Goal: Find specific page/section: Find specific page/section

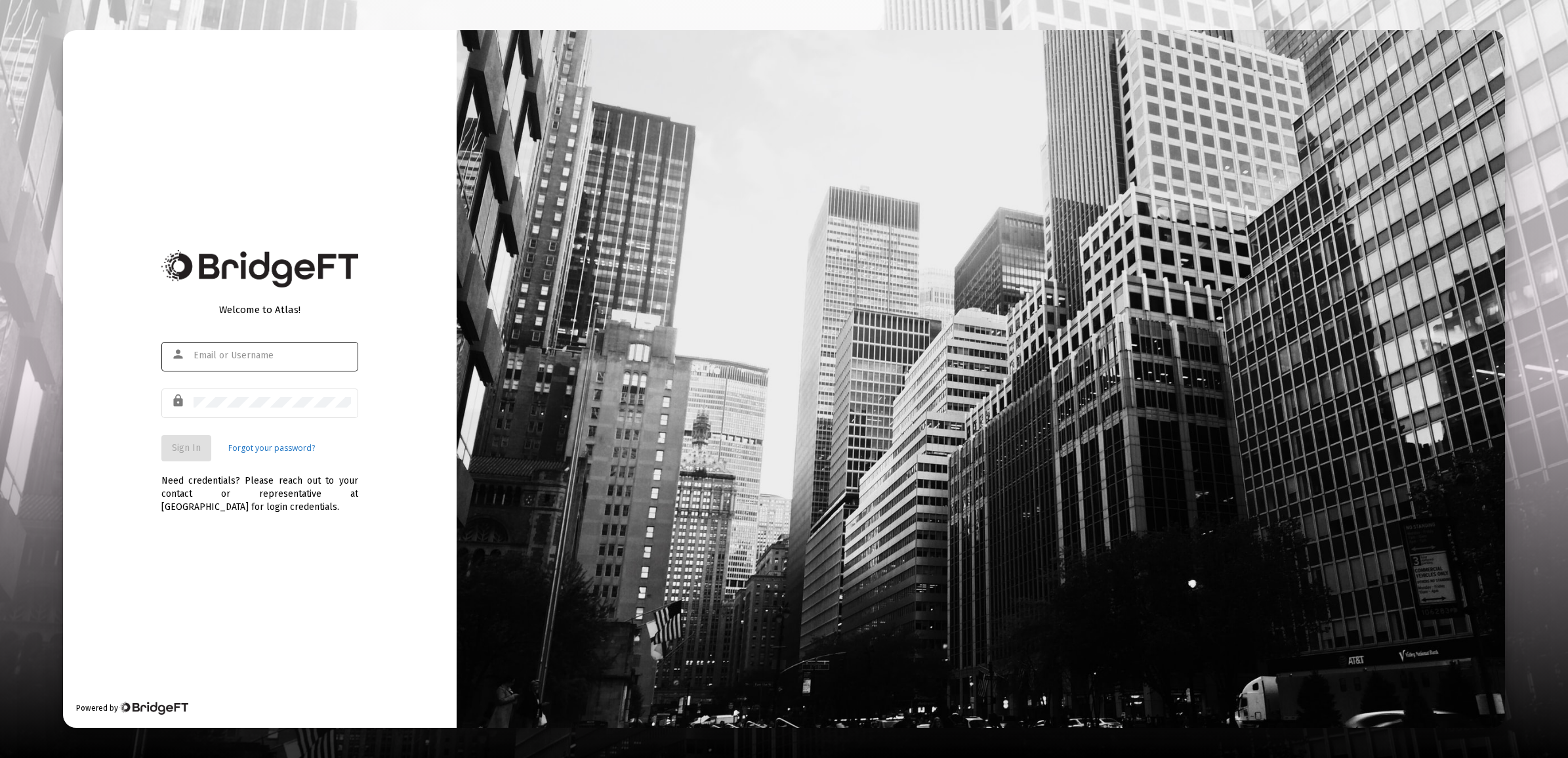
click at [265, 349] on div at bounding box center [272, 355] width 157 height 32
type input "[EMAIL_ADDRESS][DOMAIN_NAME]"
click at [184, 446] on span "Sign In" at bounding box center [186, 448] width 29 height 11
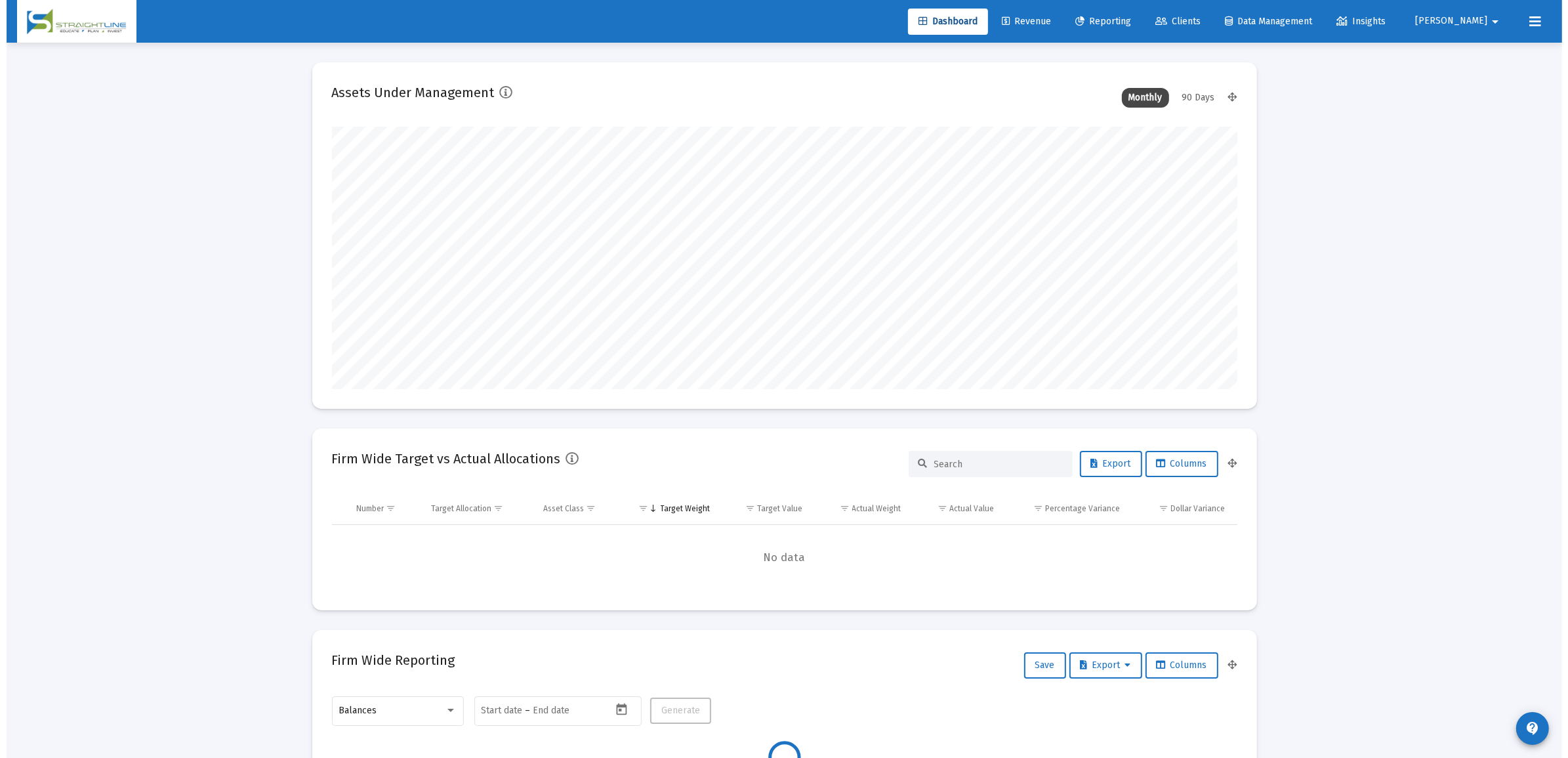
scroll to position [262, 488]
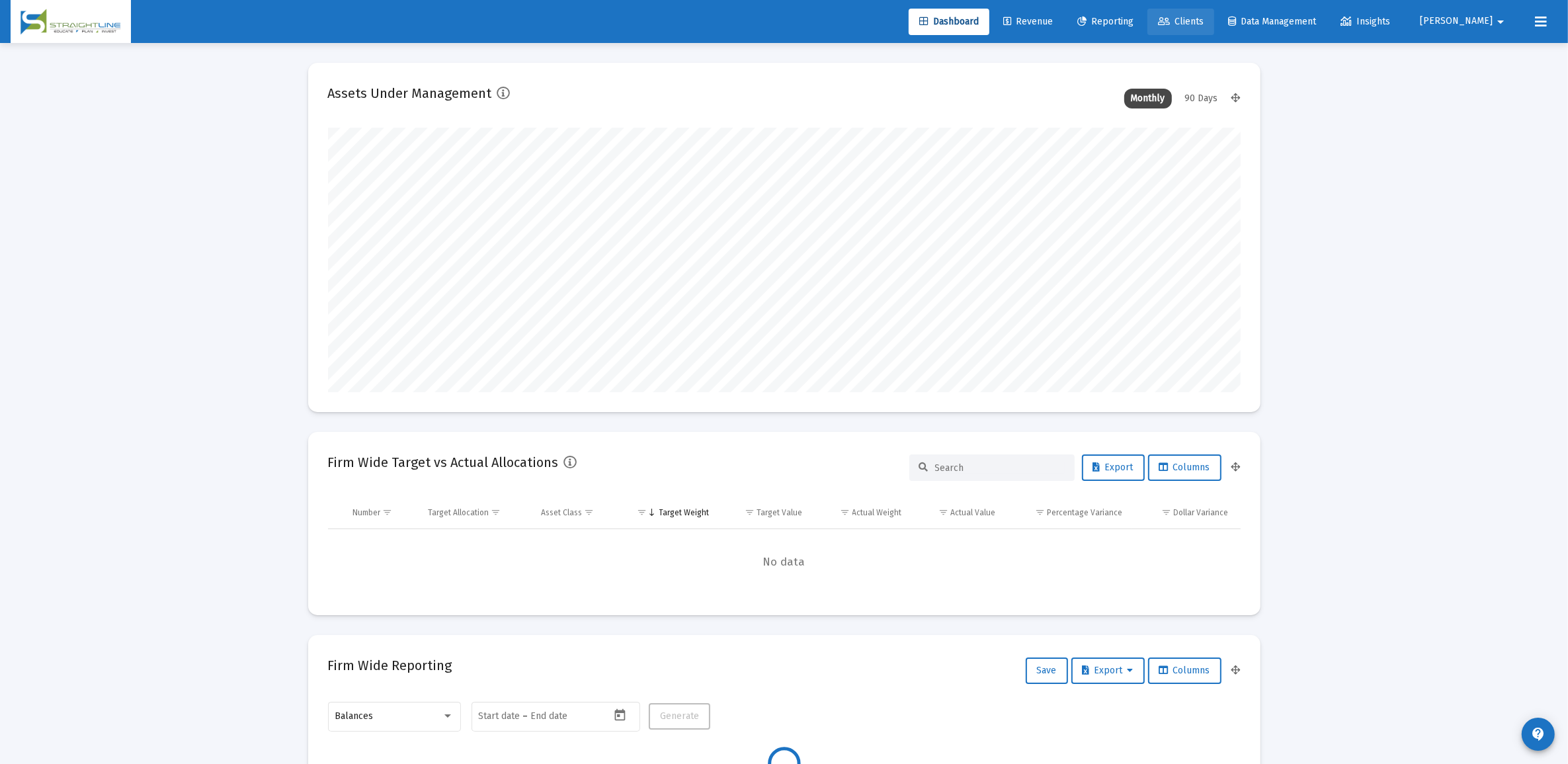
click at [1214, 27] on link "Clients" at bounding box center [1181, 22] width 67 height 27
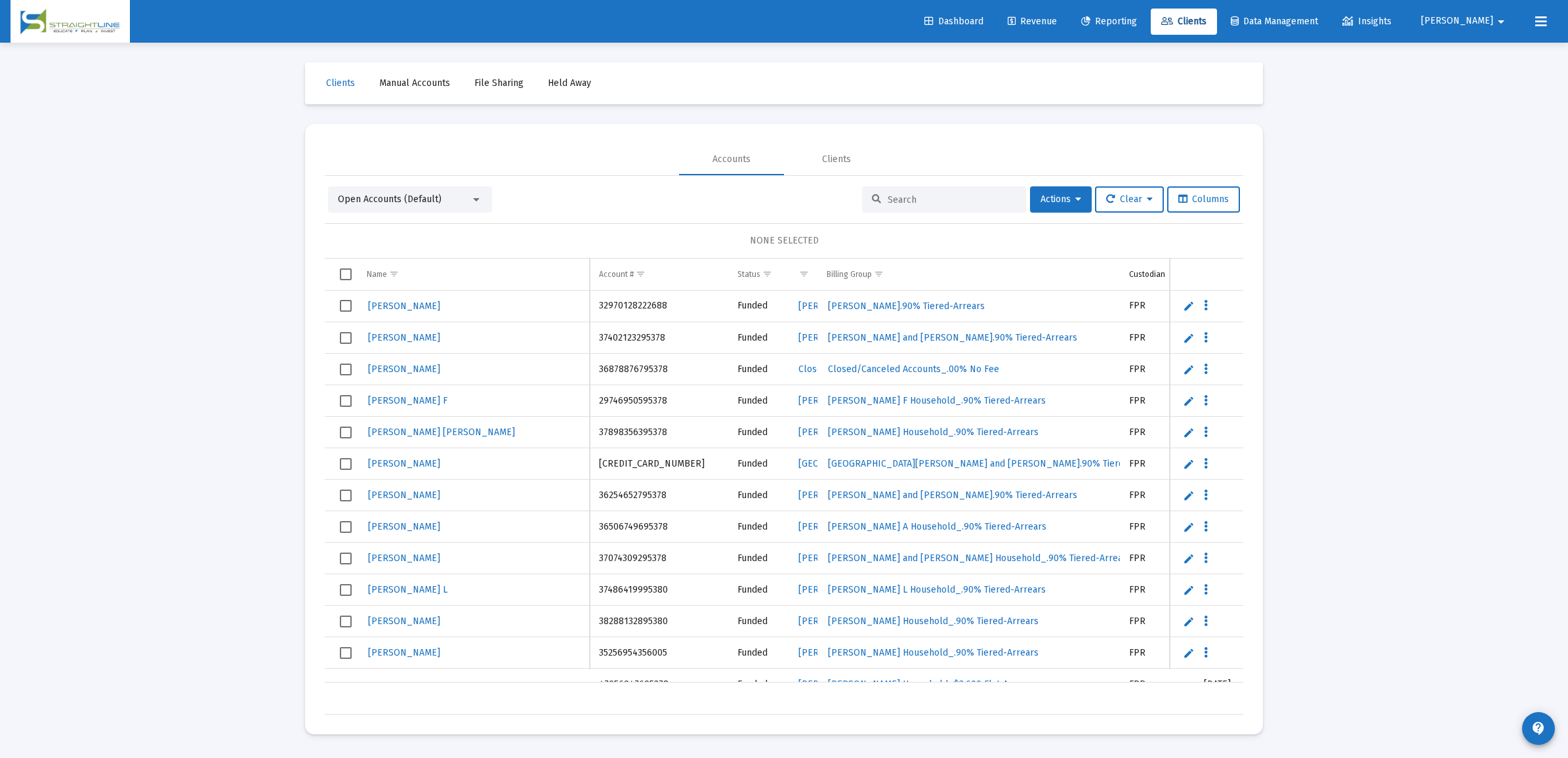
click at [1217, 27] on link "Clients" at bounding box center [1184, 22] width 67 height 27
click at [1206, 23] on span "Clients" at bounding box center [1184, 21] width 45 height 11
click at [971, 200] on input at bounding box center [952, 200] width 128 height 11
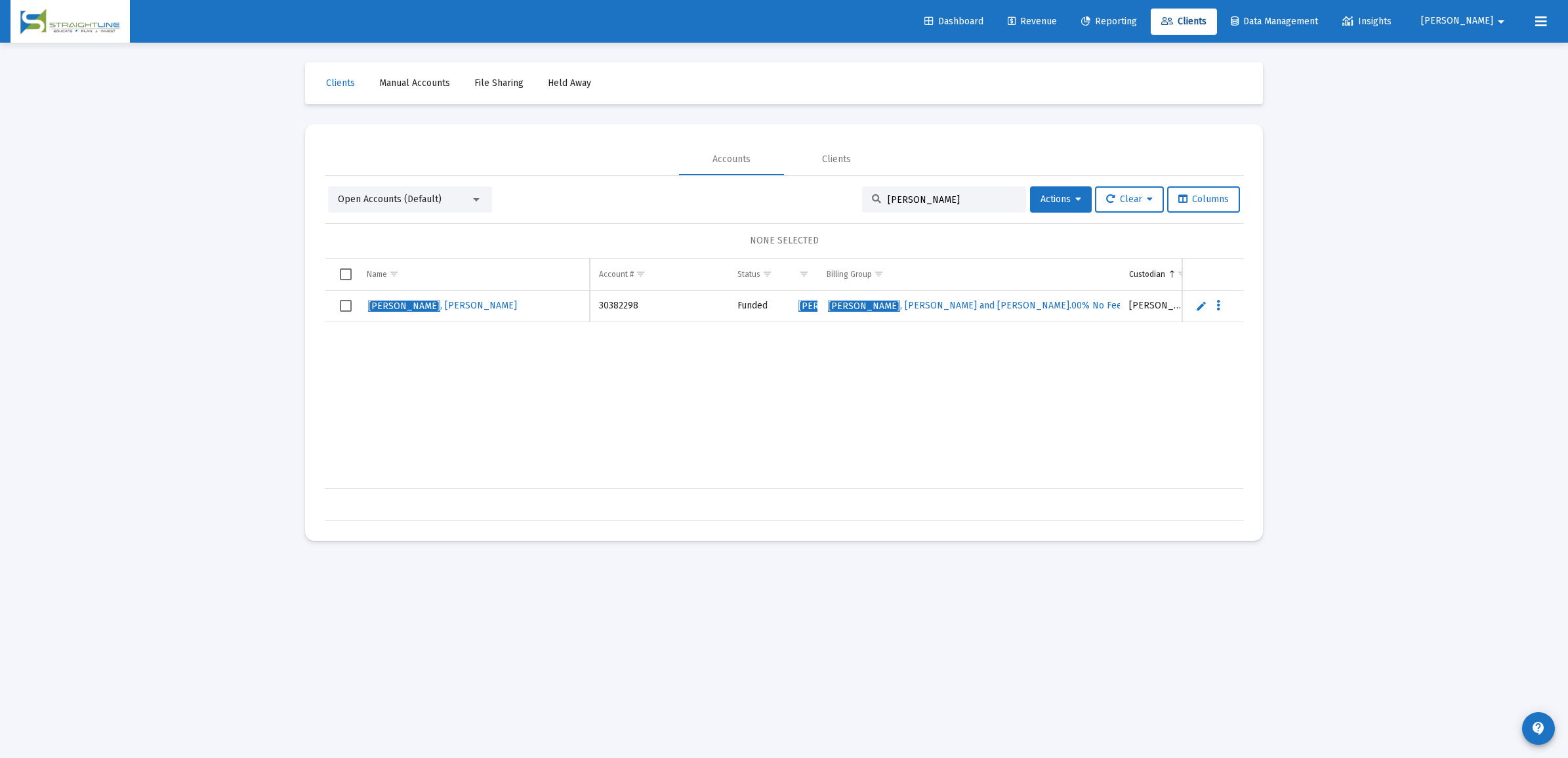
drag, startPoint x: 589, startPoint y: 475, endPoint x: 658, endPoint y: 472, distance: 69.1
click at [657, 473] on div "[PERSON_NAME] 30382298 IRA Funded [PERSON_NAME] Household [PERSON_NAME] and [PE…" at bounding box center [1069, 389] width 1488 height 198
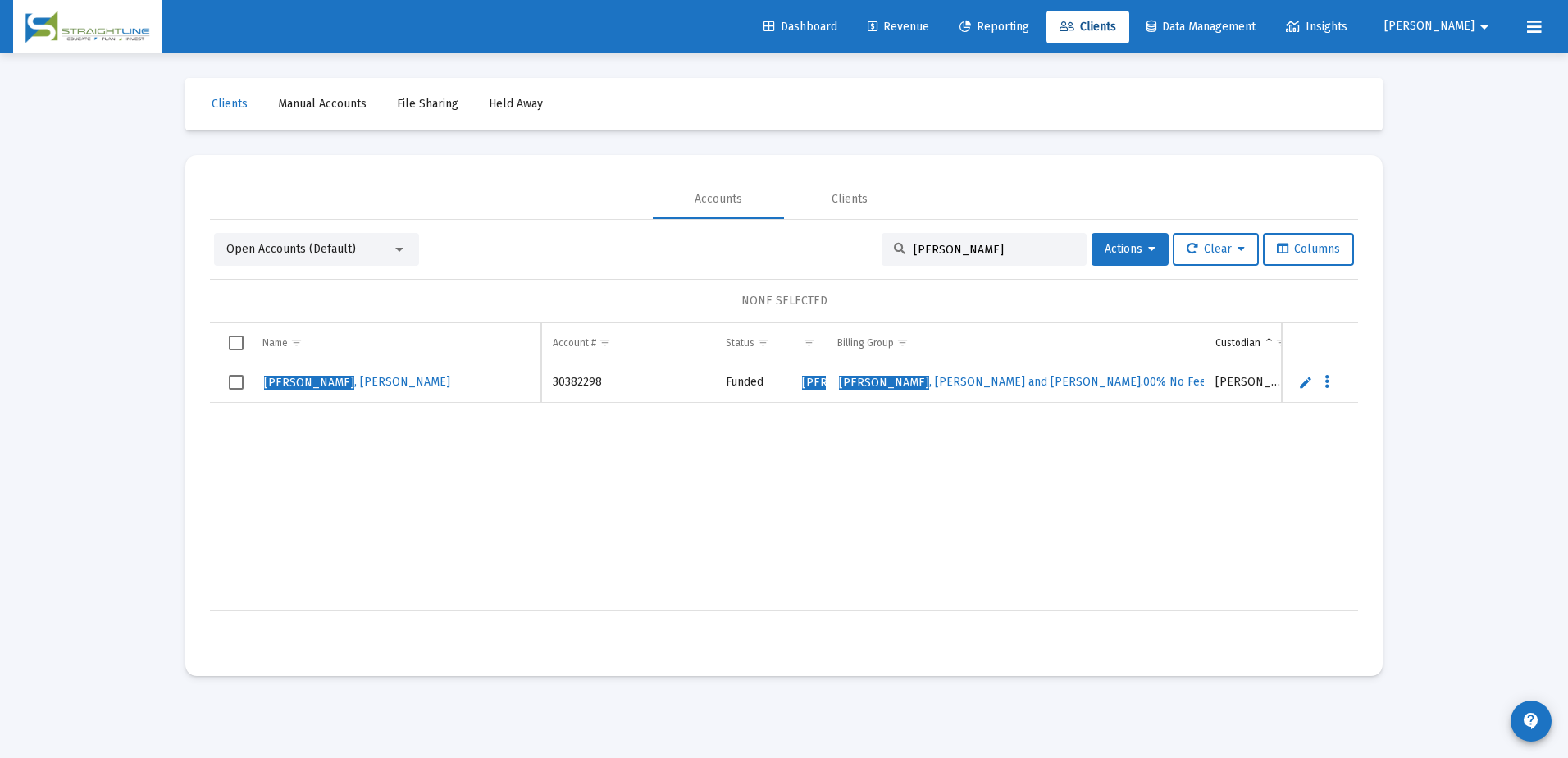
drag, startPoint x: 1896, startPoint y: 0, endPoint x: 972, endPoint y: 469, distance: 1036.2
click at [972, 469] on div "[PERSON_NAME] 30382298 IRA Funded [PERSON_NAME] Household [PERSON_NAME] and [PE…" at bounding box center [1140, 487] width 1861 height 248
click at [1300, 257] on button "Columns" at bounding box center [1309, 250] width 91 height 33
drag, startPoint x: 824, startPoint y: 345, endPoint x: 934, endPoint y: 345, distance: 110.0
click at [934, 345] on div "Name Name Account # Type Status Household Billing Group Custodian Inception Dat…" at bounding box center [784, 487] width 1148 height 328
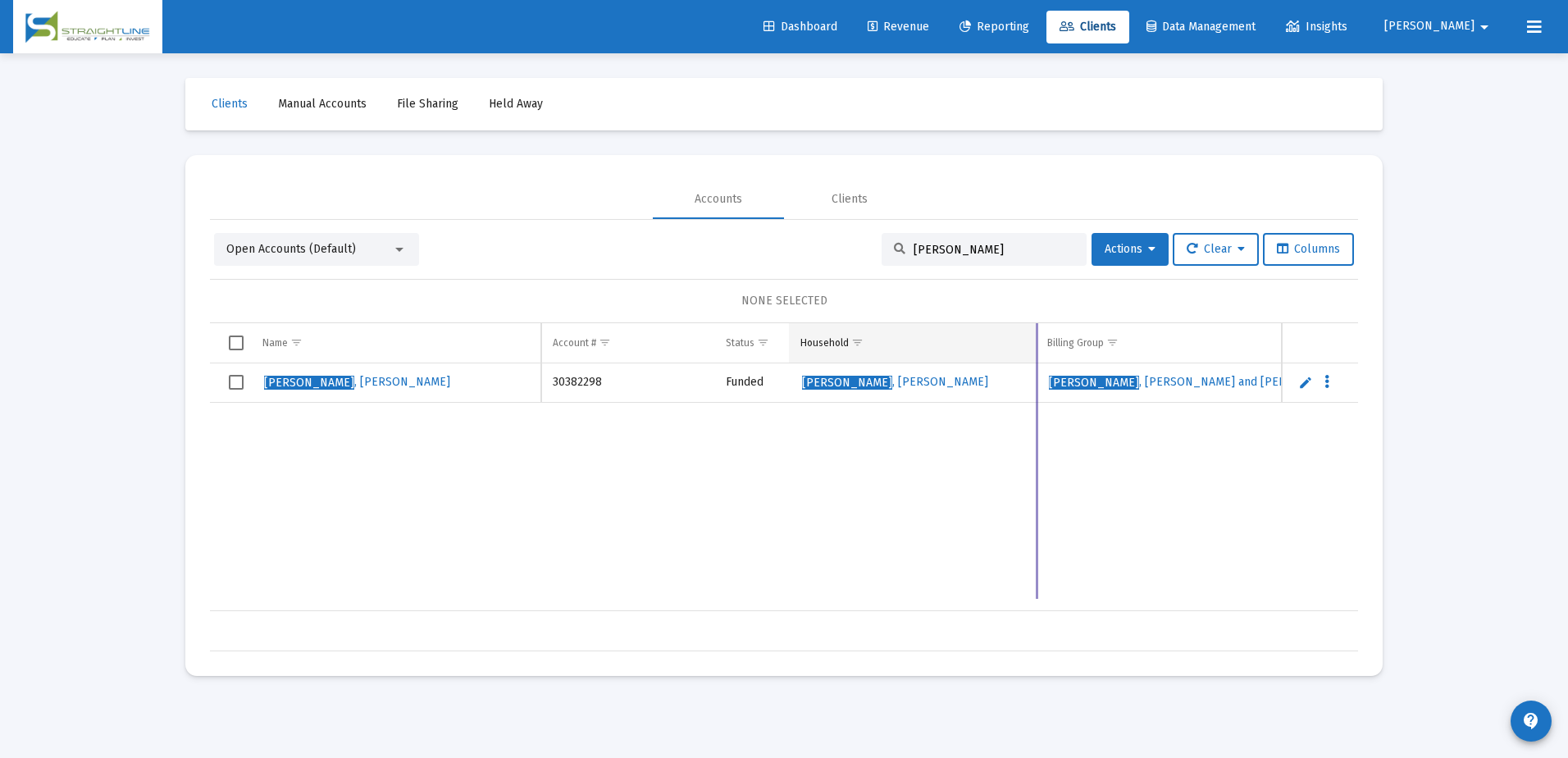
drag, startPoint x: 934, startPoint y: 345, endPoint x: 1054, endPoint y: 346, distance: 120.0
click at [1054, 346] on div "Name Name Account # Type Status Household Billing Group Custodian Inception Dat…" at bounding box center [784, 487] width 1148 height 328
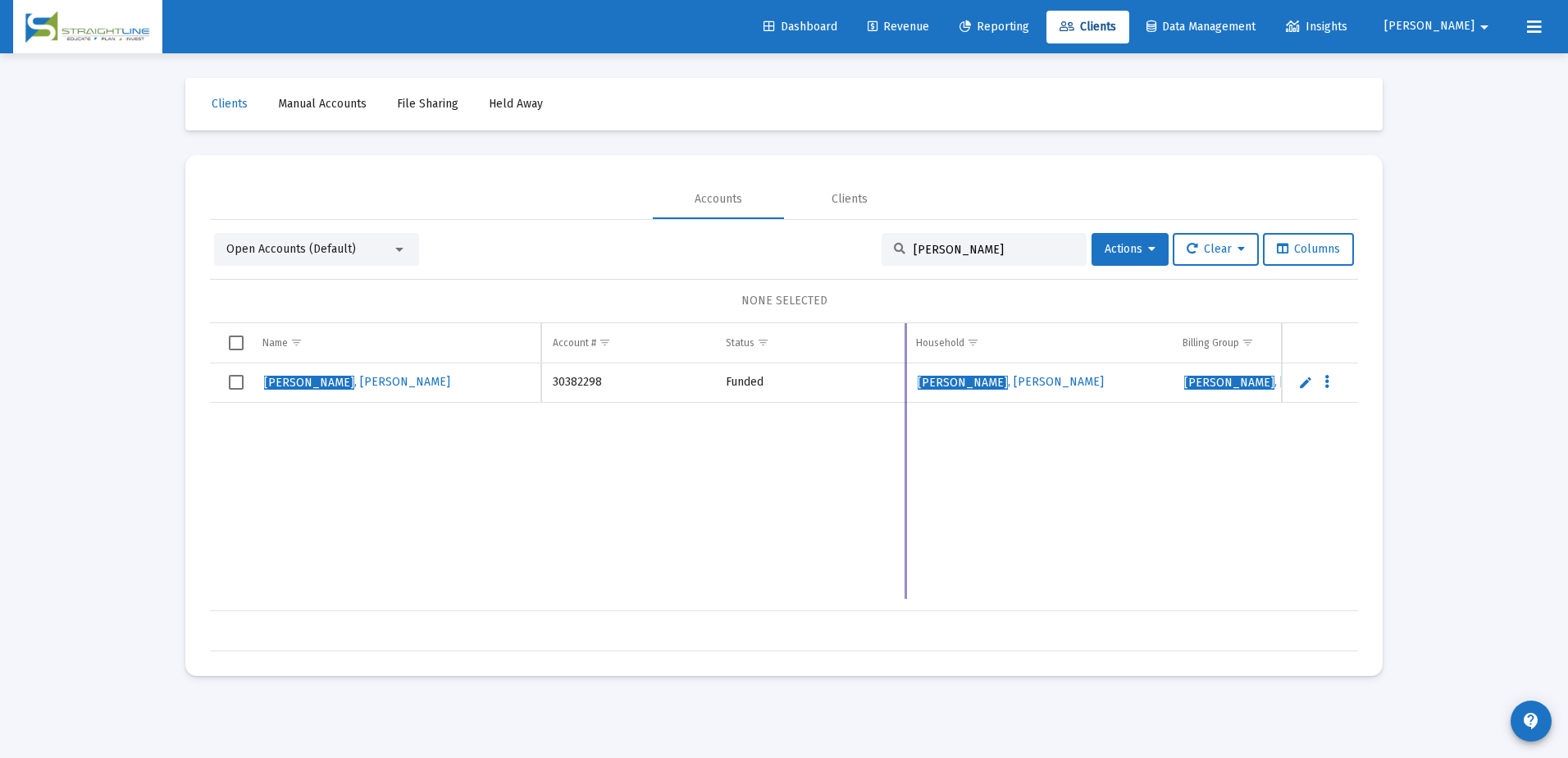
drag, startPoint x: 788, startPoint y: 346, endPoint x: 904, endPoint y: 350, distance: 116.1
click at [904, 350] on div "Name Name Account # Type Status Household Billing Group Custodian Inception Dat…" at bounding box center [784, 487] width 1148 height 328
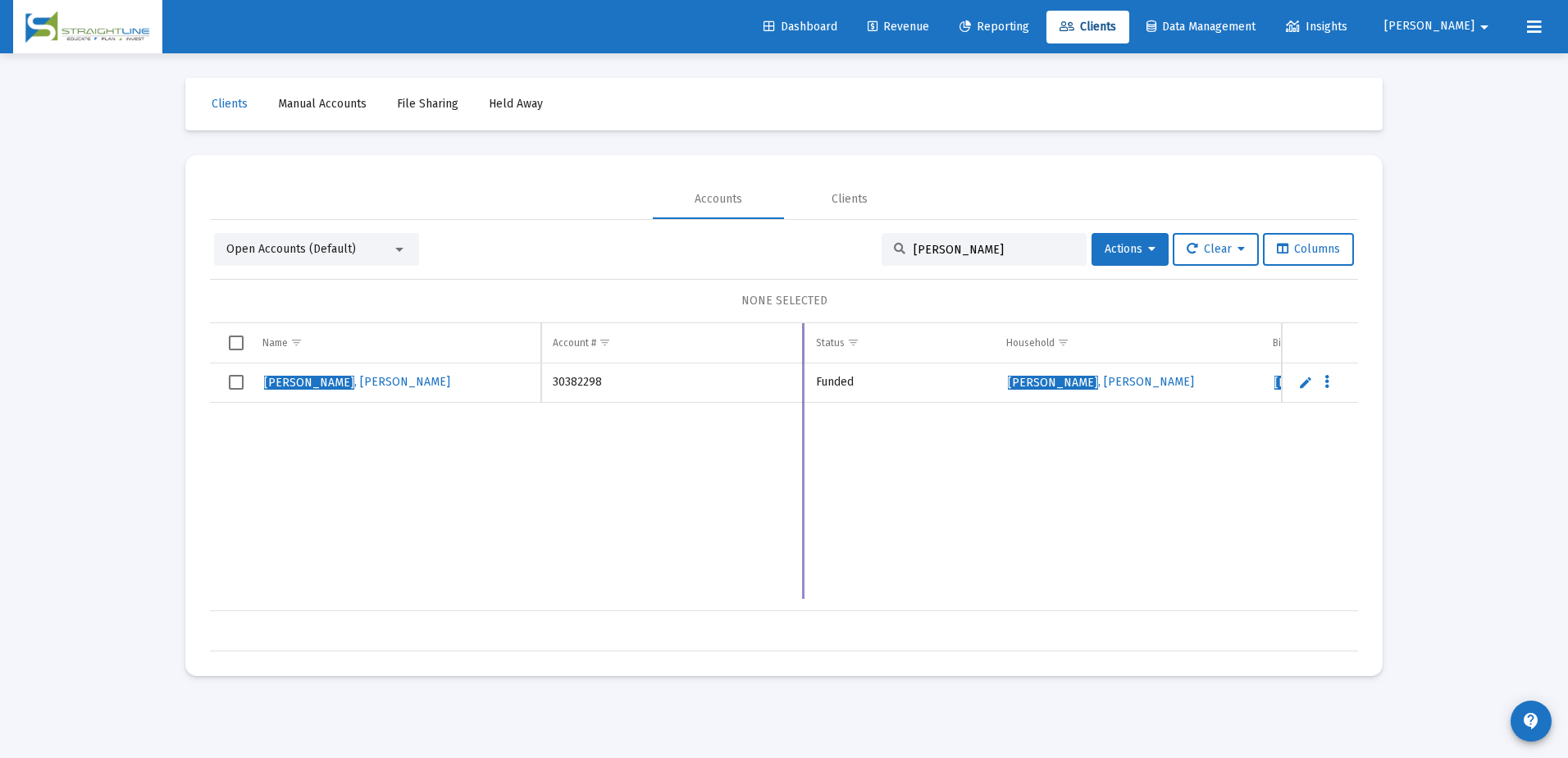
drag, startPoint x: 715, startPoint y: 343, endPoint x: 803, endPoint y: 340, distance: 88.1
click at [803, 340] on div "Name Name Account # Type Status Household Billing Group Custodian Inception Dat…" at bounding box center [784, 487] width 1148 height 328
click at [717, 359] on td "Account #" at bounding box center [671, 343] width 260 height 39
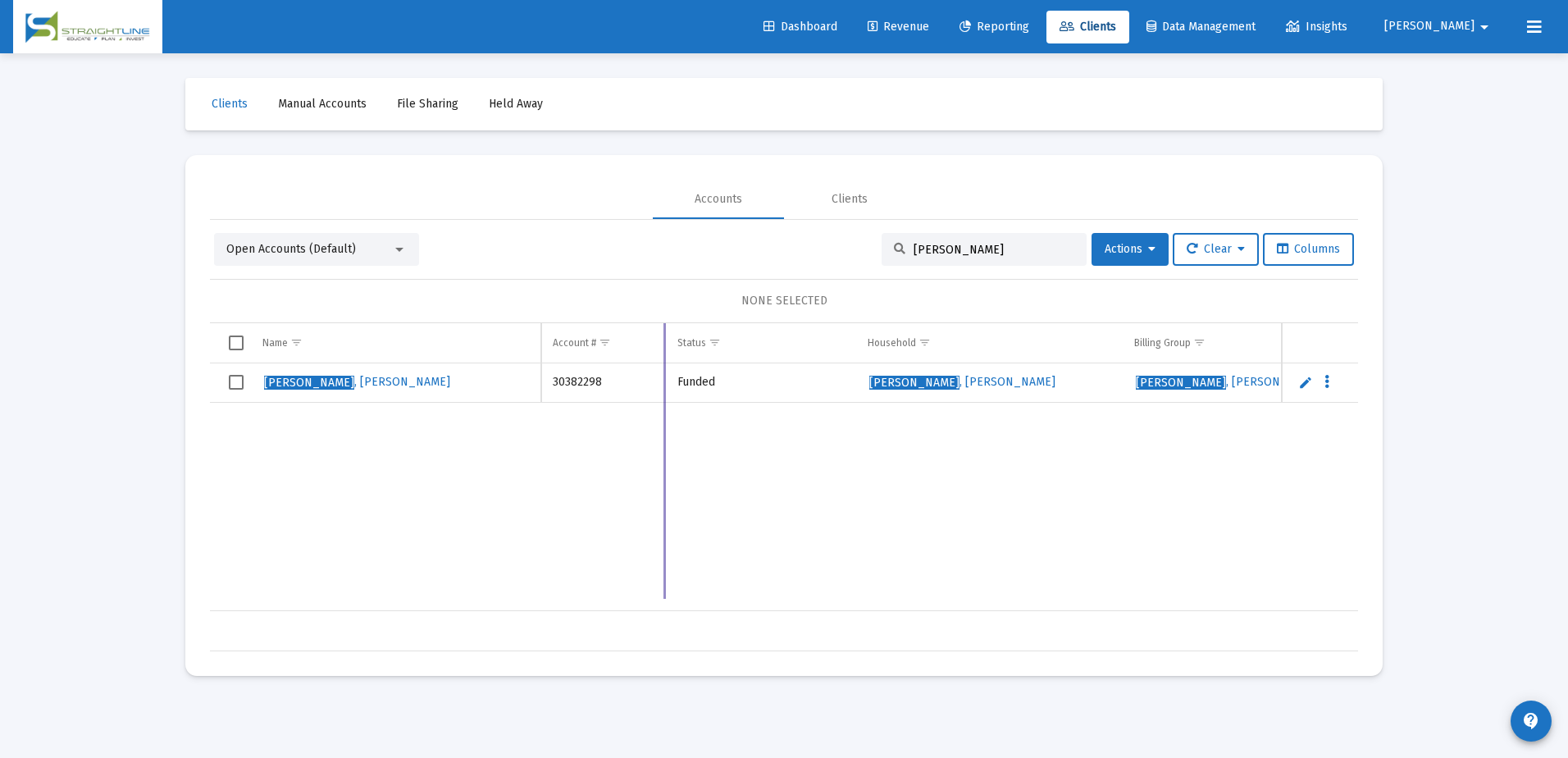
drag, startPoint x: 801, startPoint y: 343, endPoint x: 662, endPoint y: 347, distance: 139.1
click at [662, 347] on div "Name Name Account # Type Status Household Billing Group Custodian Inception Dat…" at bounding box center [784, 487] width 1148 height 328
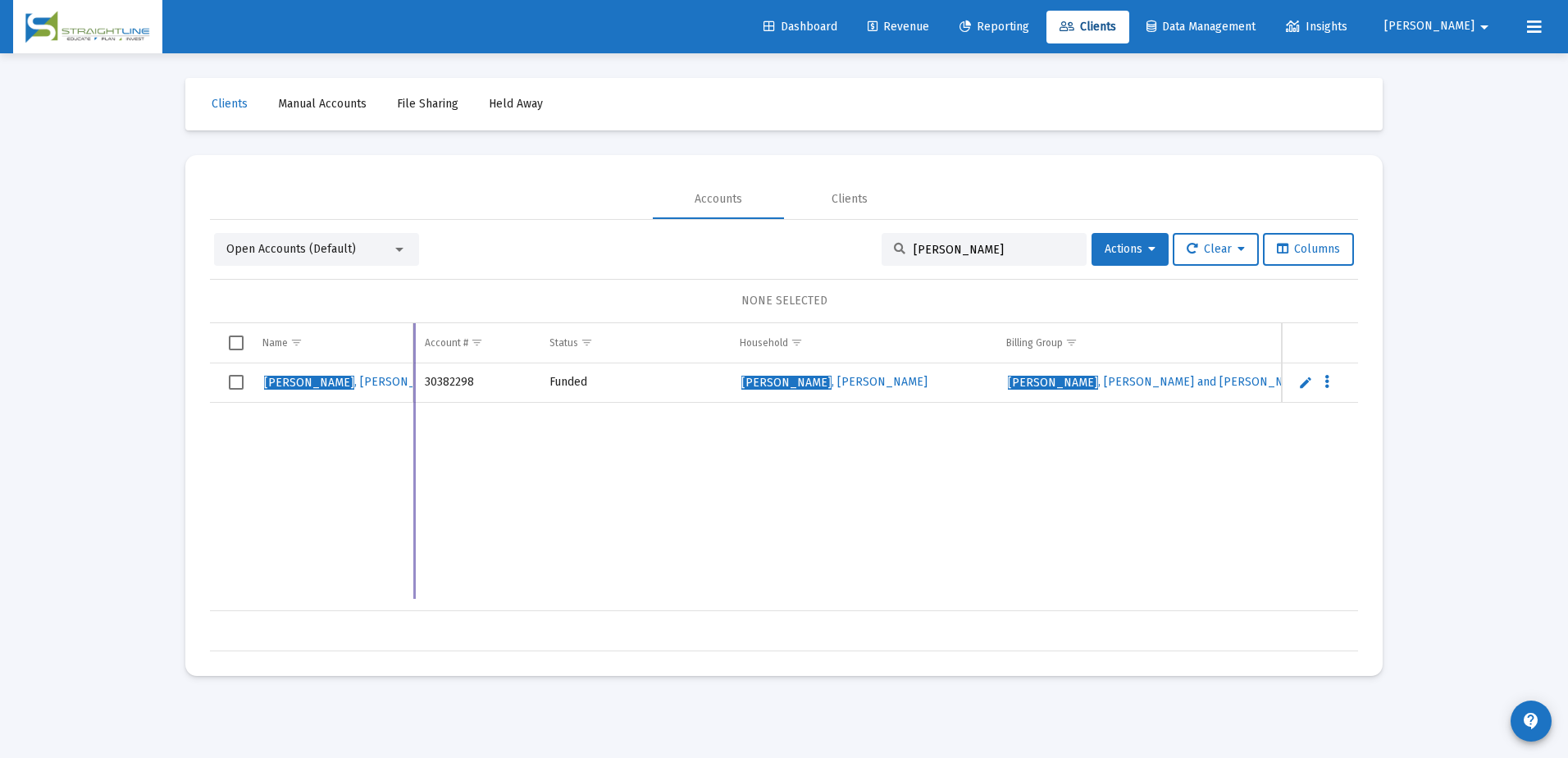
drag, startPoint x: 541, startPoint y: 355, endPoint x: 413, endPoint y: 355, distance: 128.0
click at [413, 355] on div "Name Name Account # Type Status Household Billing Group Custodian Inception Dat…" at bounding box center [784, 487] width 1148 height 328
click at [1297, 249] on span "Columns" at bounding box center [1309, 249] width 64 height 14
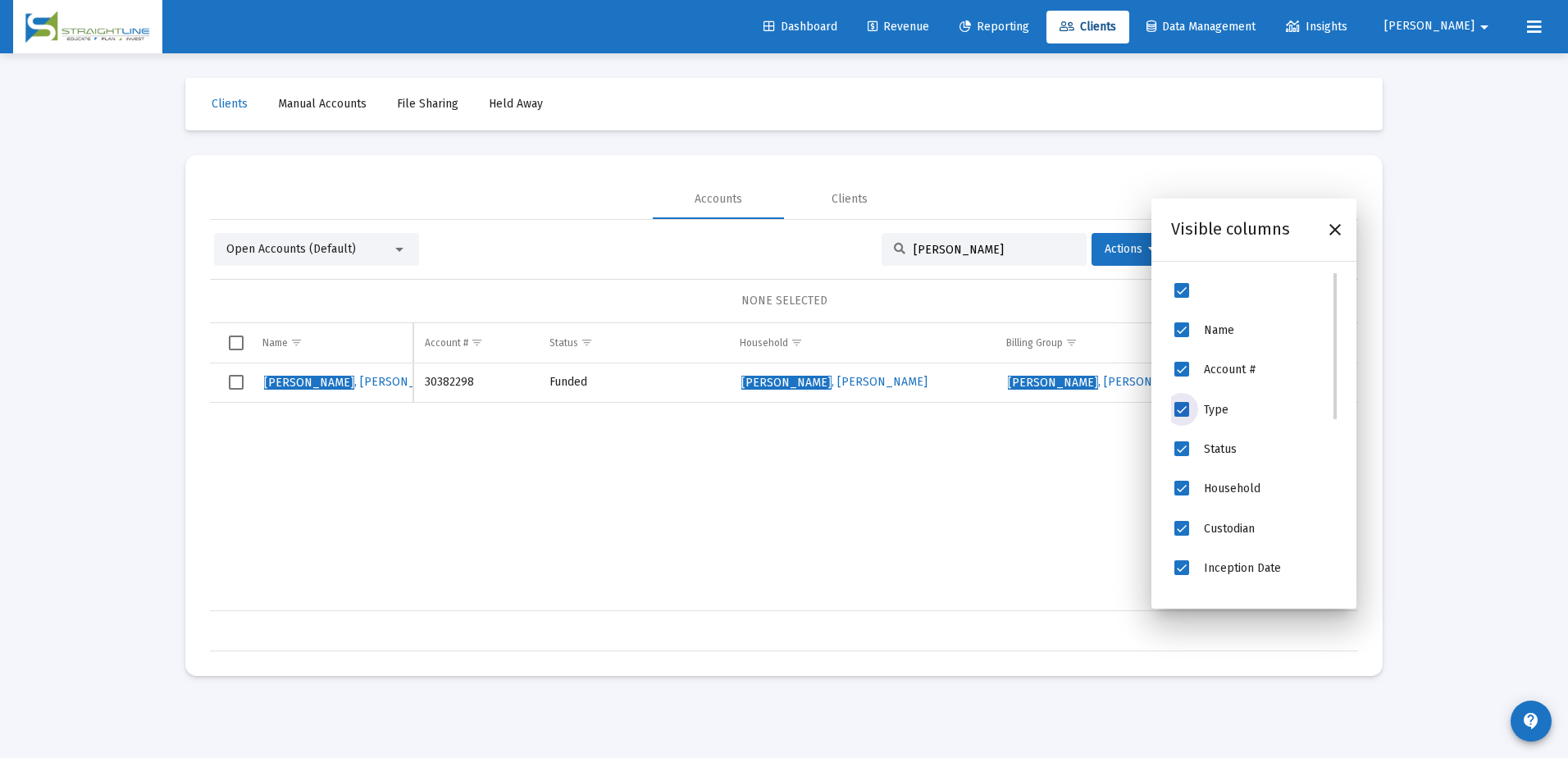
click at [1179, 409] on span "Type" at bounding box center [1181, 409] width 15 height 15
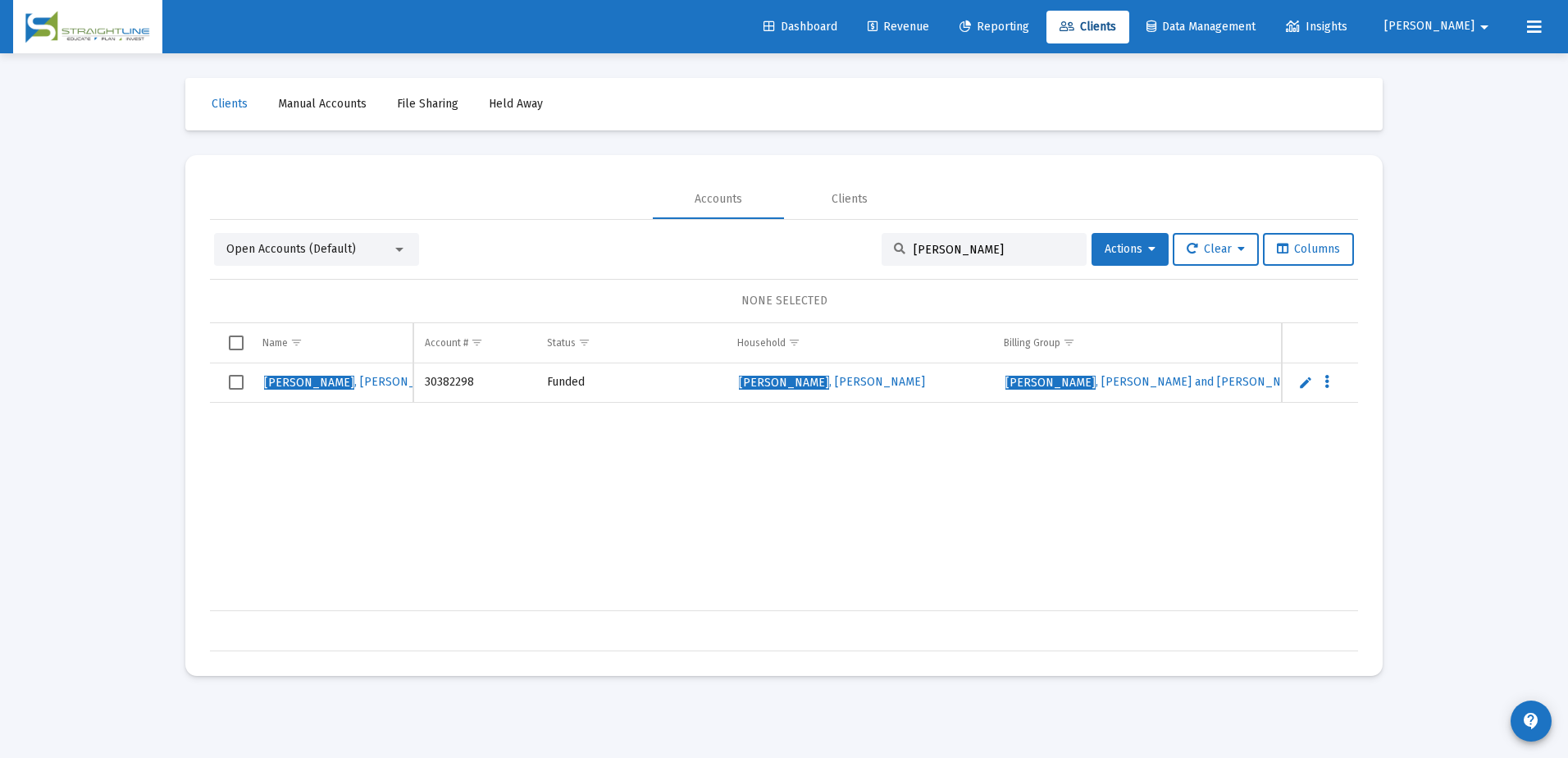
click at [964, 536] on div "[PERSON_NAME] 30382298 Funded [PERSON_NAME] Household [PERSON_NAME] and [PERSON…" at bounding box center [1224, 487] width 2028 height 248
click at [1026, 252] on input "[PERSON_NAME]" at bounding box center [994, 250] width 161 height 14
type input "strickli"
click at [1312, 251] on span "Columns" at bounding box center [1309, 249] width 64 height 14
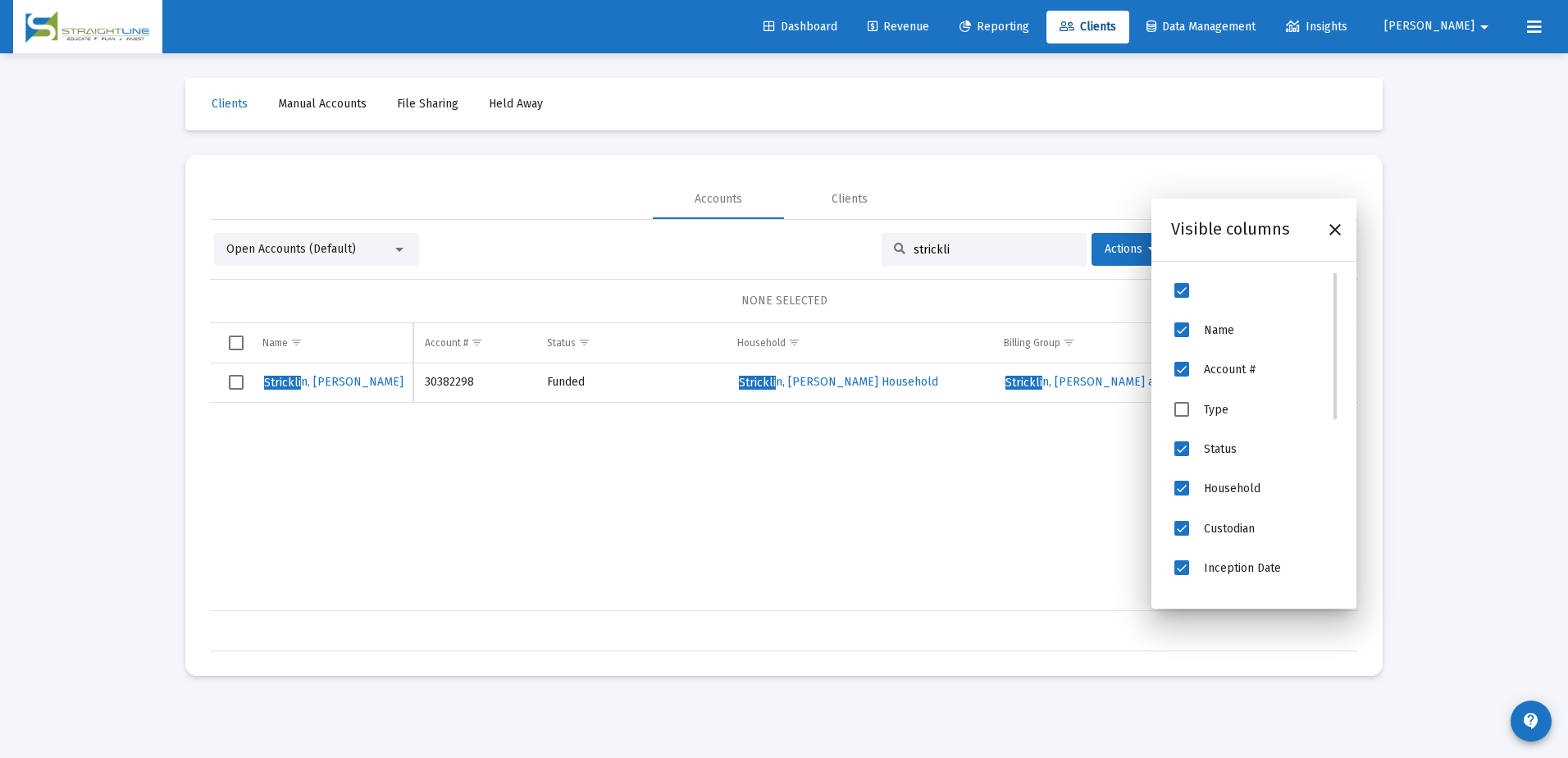
click at [1219, 411] on span "Type" at bounding box center [1216, 409] width 24 height 14
click at [1187, 410] on span "Type" at bounding box center [1181, 409] width 15 height 15
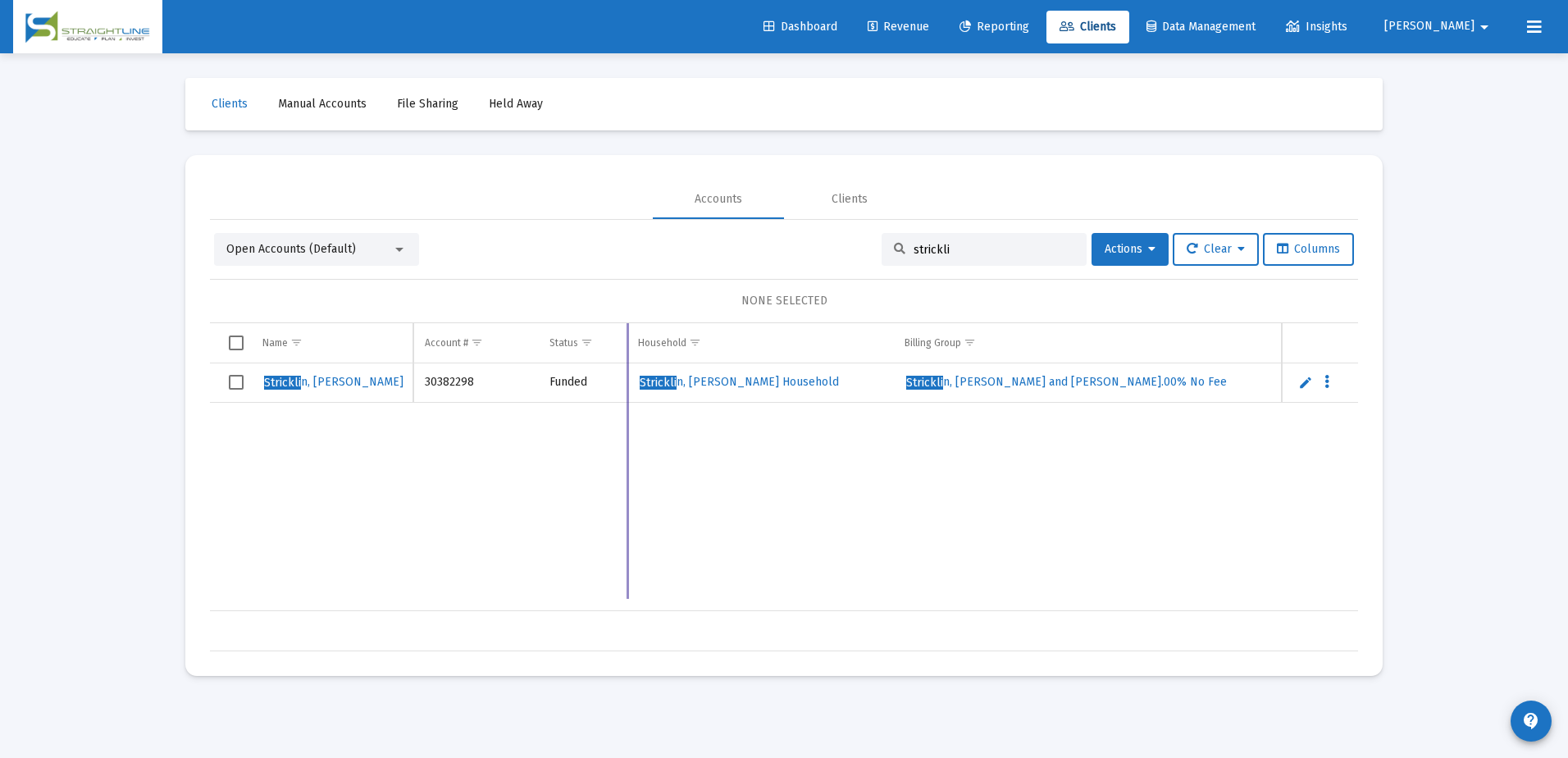
drag, startPoint x: 728, startPoint y: 344, endPoint x: 626, endPoint y: 357, distance: 102.8
click at [626, 357] on div "Name Name Account # Type Status Household Billing Group Custodian Inception Dat…" at bounding box center [784, 487] width 1148 height 328
click at [311, 386] on span "Strickli n, [PERSON_NAME]" at bounding box center [334, 382] width 139 height 14
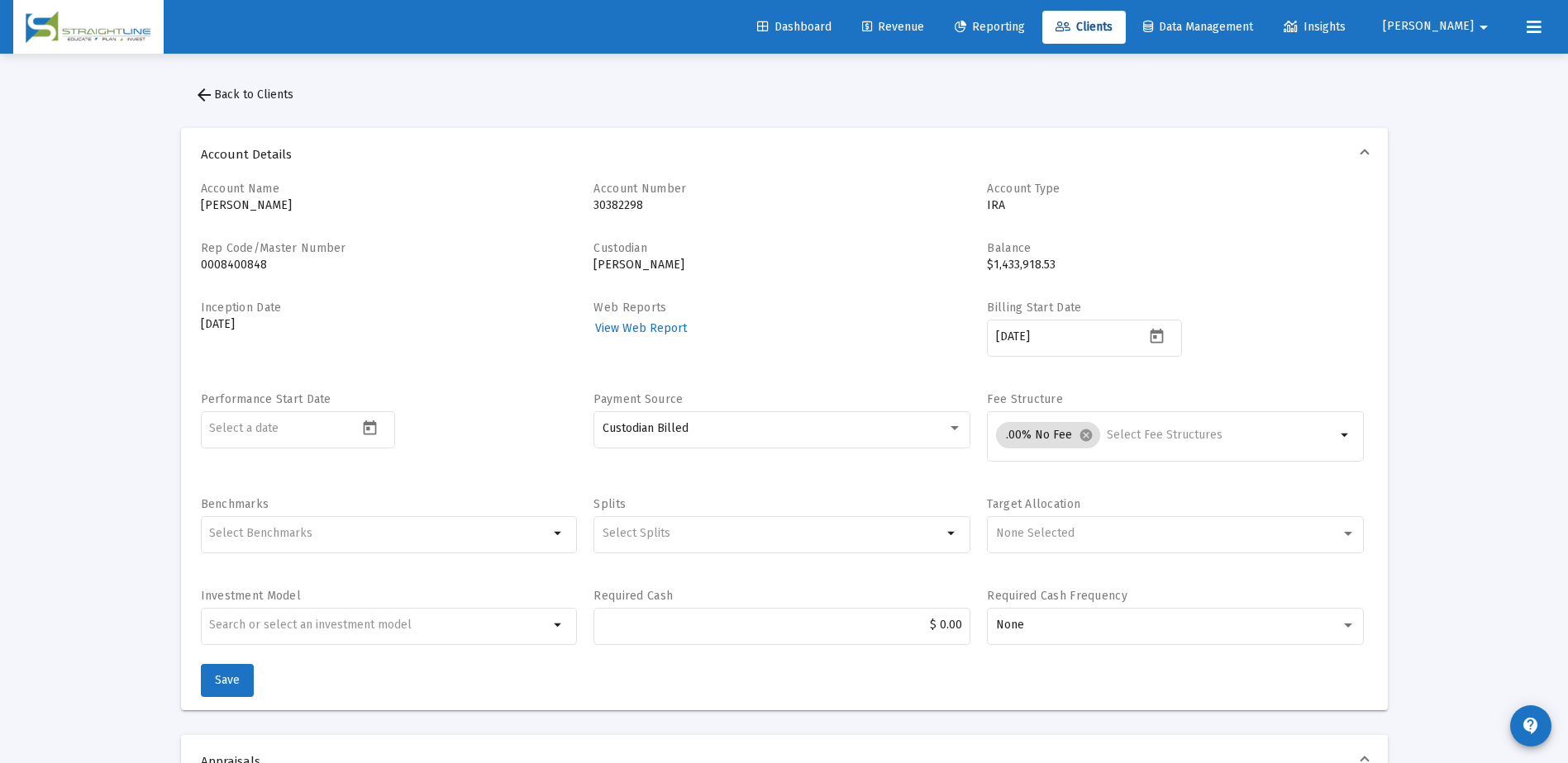
drag, startPoint x: 301, startPoint y: 205, endPoint x: 181, endPoint y: 208, distance: 120.0
click at [181, 208] on div "Account Name [PERSON_NAME] Account Number [FINANCIAL_ID] Account Type IRA Rep C…" at bounding box center [784, 446] width 1206 height 529
click at [278, 95] on span "arrow_back Back to Clients" at bounding box center [244, 95] width 100 height 14
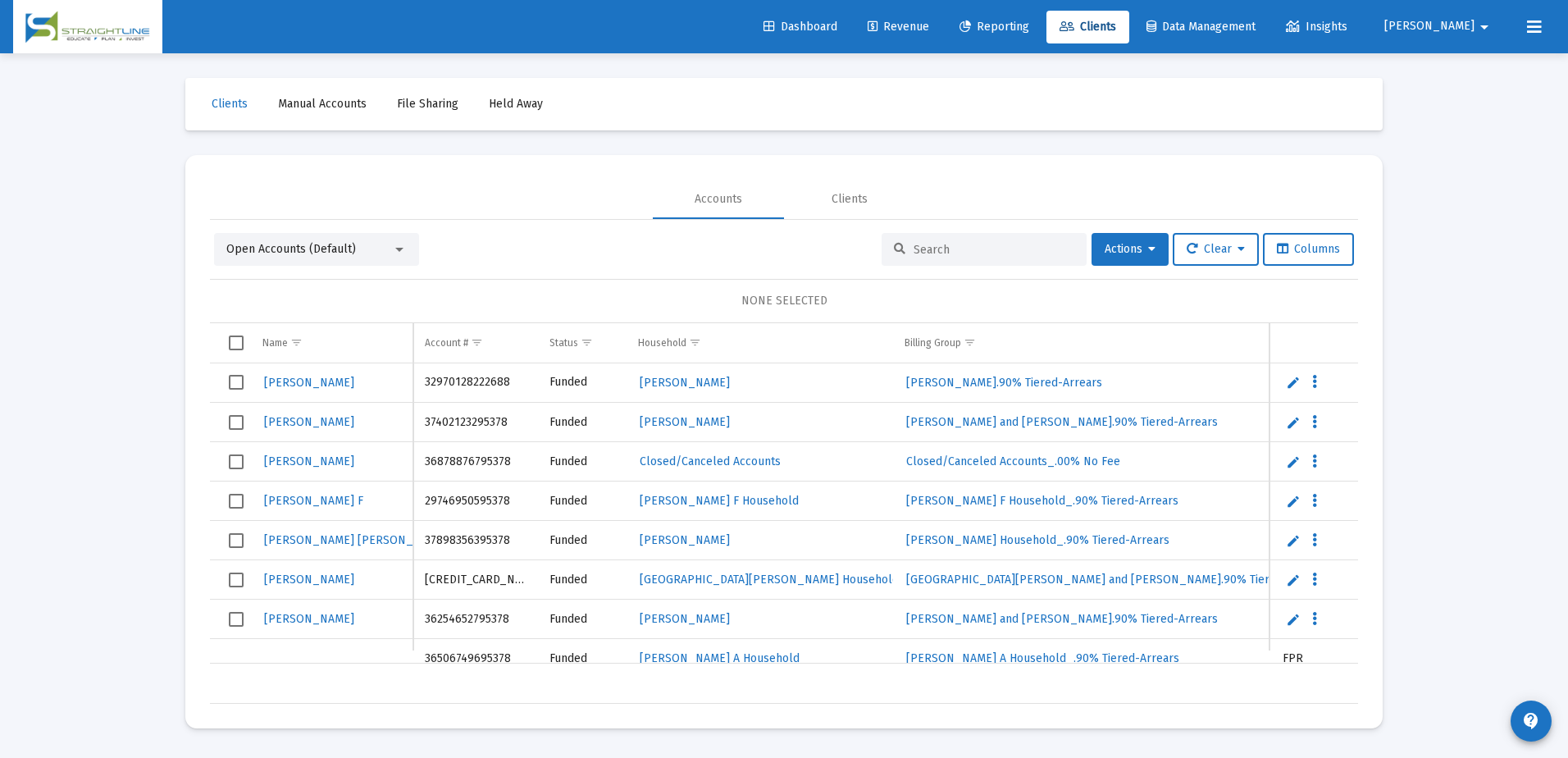
click at [924, 243] on input at bounding box center [994, 250] width 161 height 14
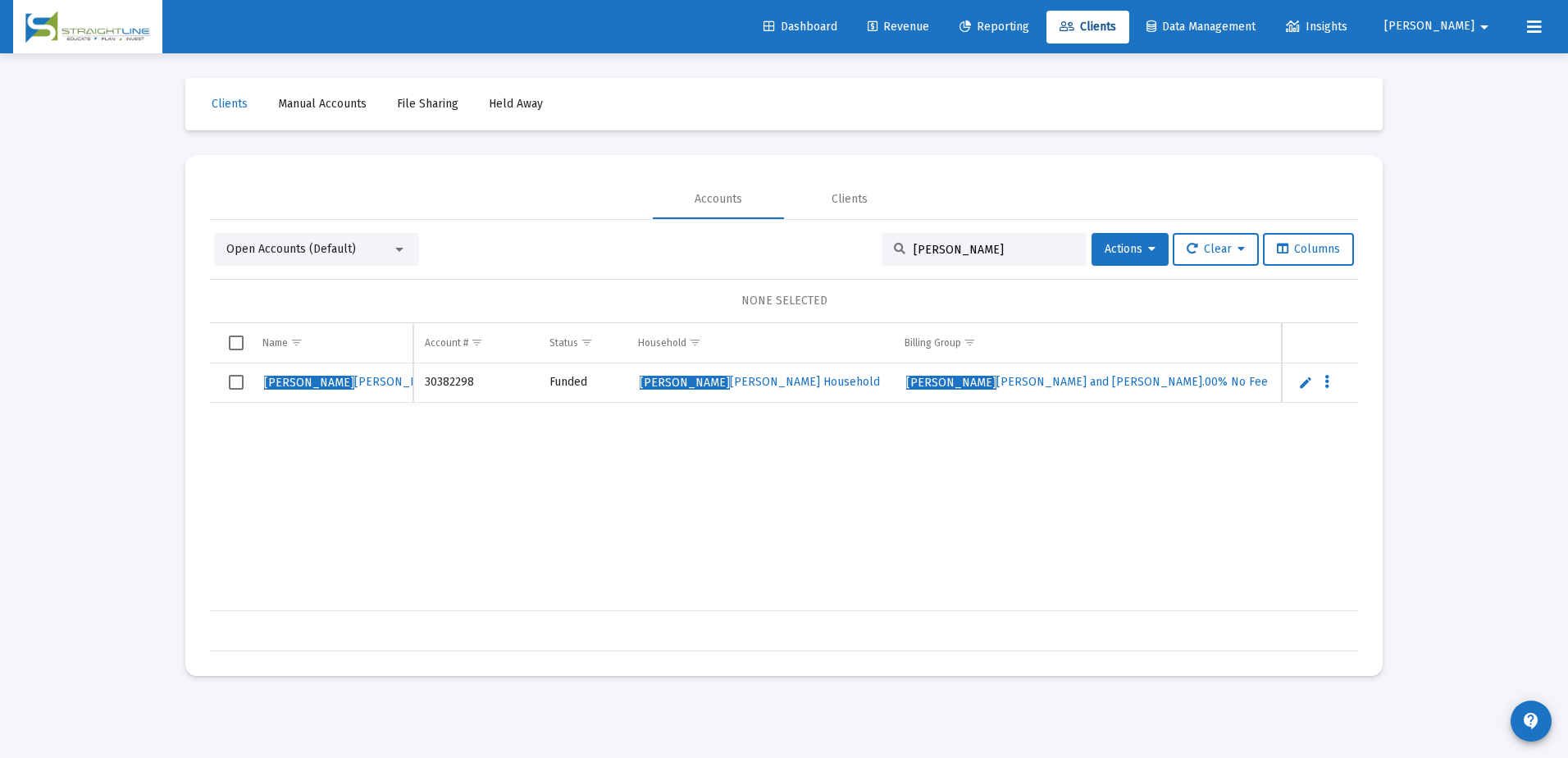
type input "[PERSON_NAME]"
click at [944, 246] on input "[PERSON_NAME]" at bounding box center [994, 250] width 161 height 14
click at [989, 476] on div "[PERSON_NAME] [PERSON_NAME] 30382298 IRA Funded [PERSON_NAME] [PERSON_NAME] [PE…" at bounding box center [1175, 487] width 1928 height 248
click at [949, 544] on div "[PERSON_NAME] [PERSON_NAME] 30382298 IRA Funded [PERSON_NAME] [PERSON_NAME] [PE…" at bounding box center [1175, 487] width 1928 height 248
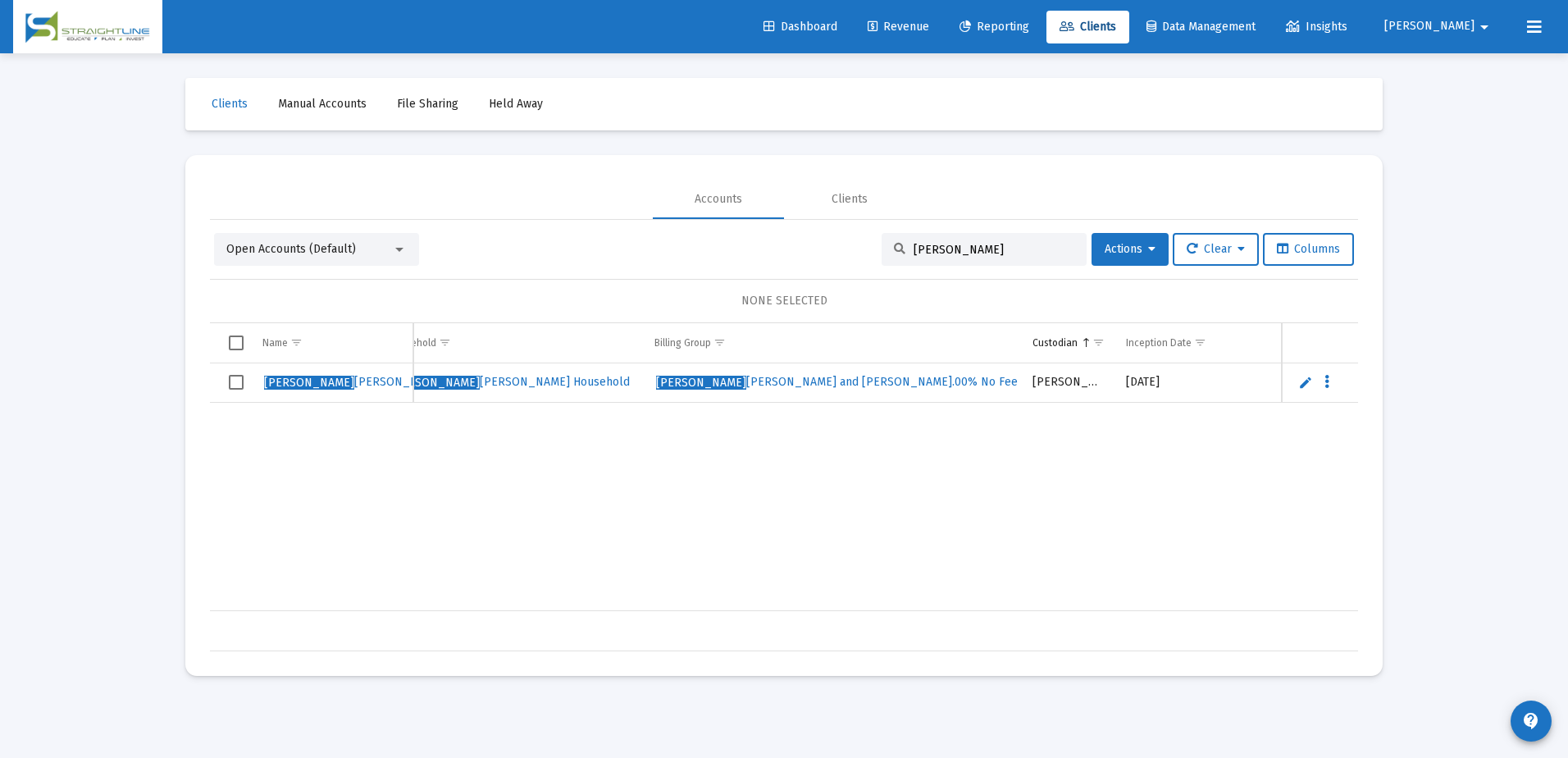
scroll to position [0, 405]
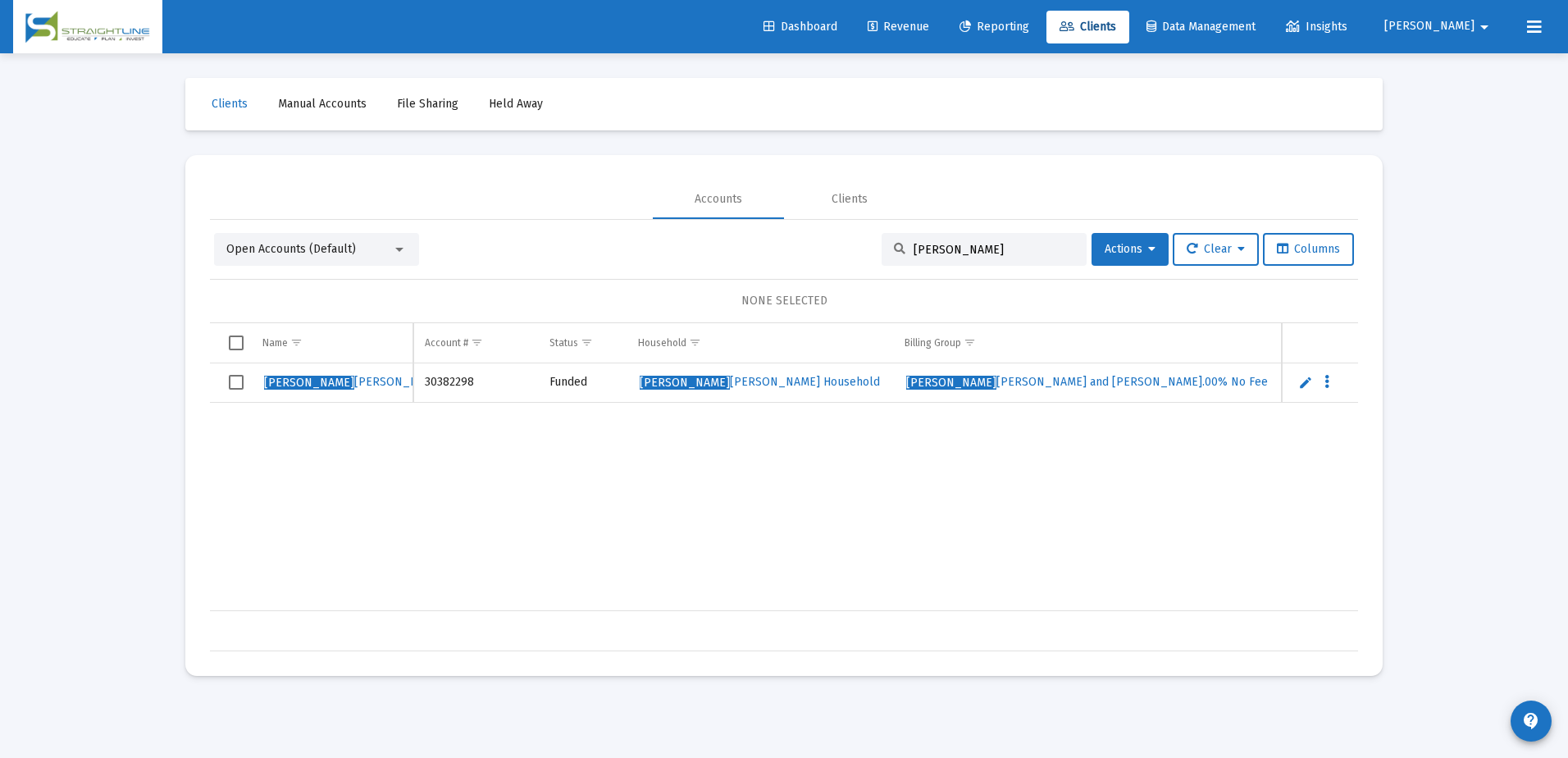
click at [528, 508] on div "[PERSON_NAME] [PERSON_NAME] 30382298 IRA Funded [PERSON_NAME] [PERSON_NAME] [PE…" at bounding box center [1175, 487] width 1928 height 248
